Goal: Task Accomplishment & Management: Manage account settings

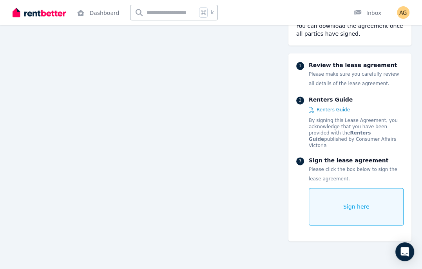
scroll to position [2819, 0]
click at [358, 203] on span "Sign here" at bounding box center [356, 207] width 26 height 8
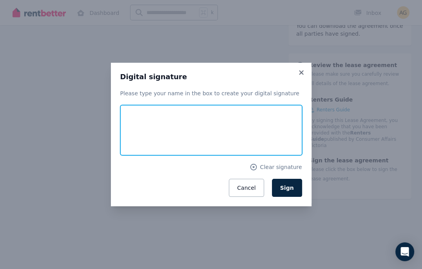
click at [167, 130] on input "text" at bounding box center [211, 130] width 182 height 50
type input "**********"
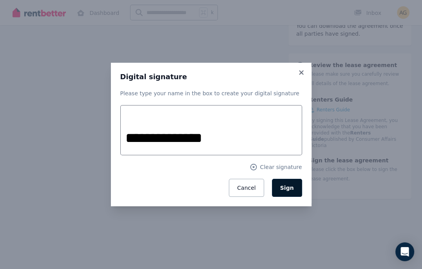
click at [284, 188] on span "Sign" at bounding box center [287, 188] width 14 height 6
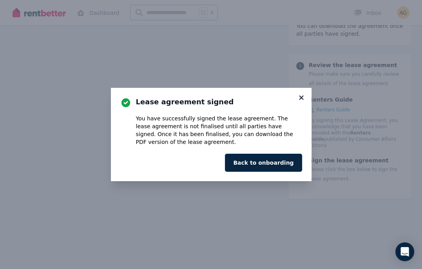
click at [299, 100] on icon at bounding box center [302, 97] width 8 height 7
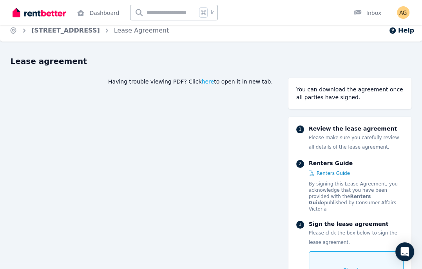
scroll to position [0, 0]
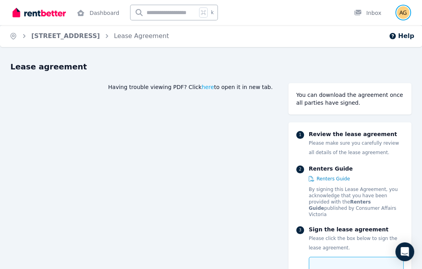
click at [408, 12] on img "button" at bounding box center [403, 12] width 13 height 13
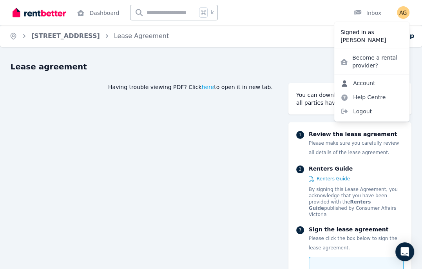
click at [368, 81] on link "Account" at bounding box center [357, 83] width 47 height 14
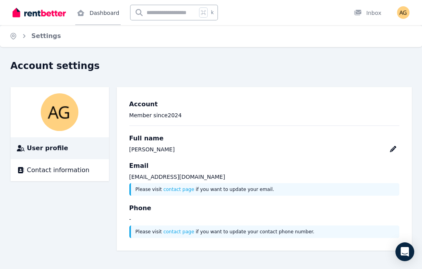
click at [93, 13] on link "Dashboard" at bounding box center [97, 12] width 45 height 25
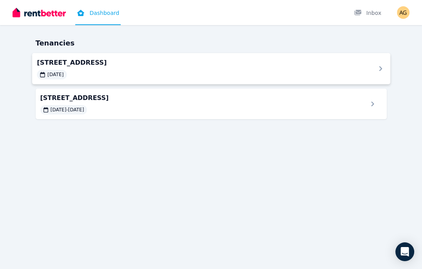
click at [137, 72] on div "[DATE]" at bounding box center [201, 74] width 329 height 9
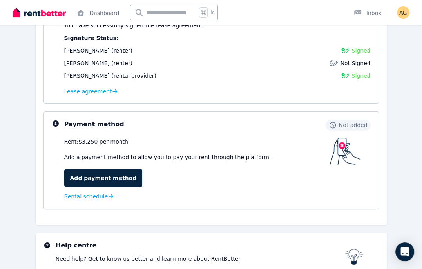
scroll to position [136, 0]
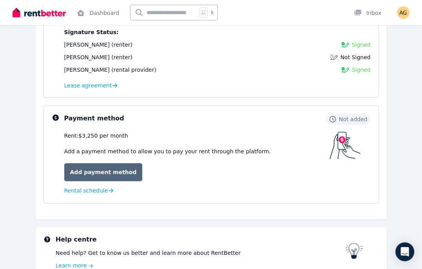
click at [102, 172] on link "Add payment method" at bounding box center [103, 172] width 78 height 18
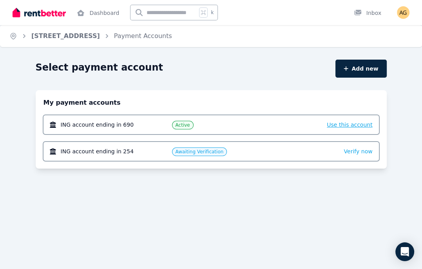
click at [347, 126] on span "Use this account" at bounding box center [349, 125] width 45 height 6
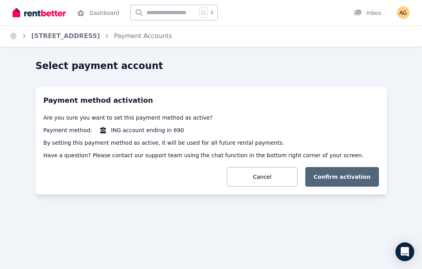
click at [352, 180] on button "Confirm activation" at bounding box center [342, 177] width 74 height 20
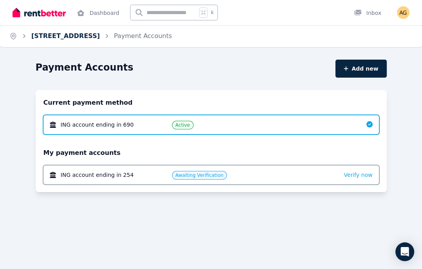
click at [62, 37] on link "[STREET_ADDRESS]" at bounding box center [65, 35] width 69 height 7
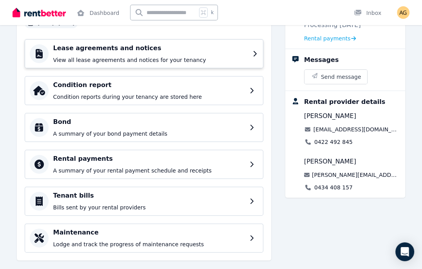
scroll to position [98, 0]
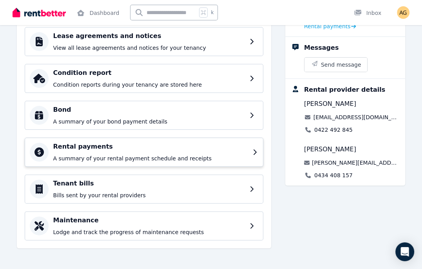
click at [172, 151] on div "Rental payments A summary of your rental payment schedule and receipts" at bounding box center [150, 152] width 195 height 20
